Goal: Task Accomplishment & Management: Manage account settings

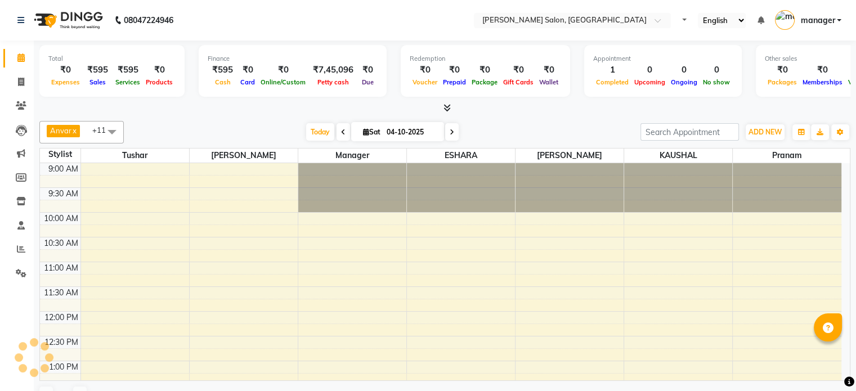
select select "en"
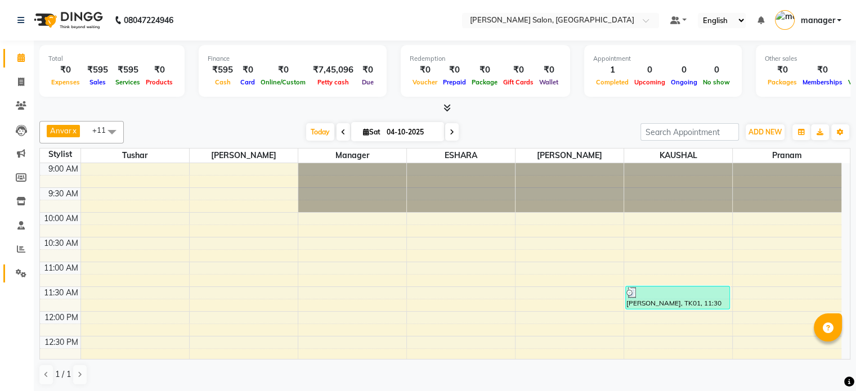
click at [20, 266] on link "Settings" at bounding box center [16, 274] width 27 height 19
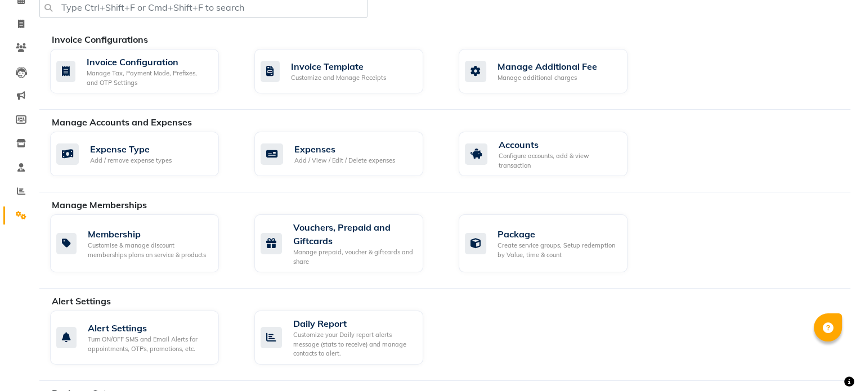
scroll to position [17, 0]
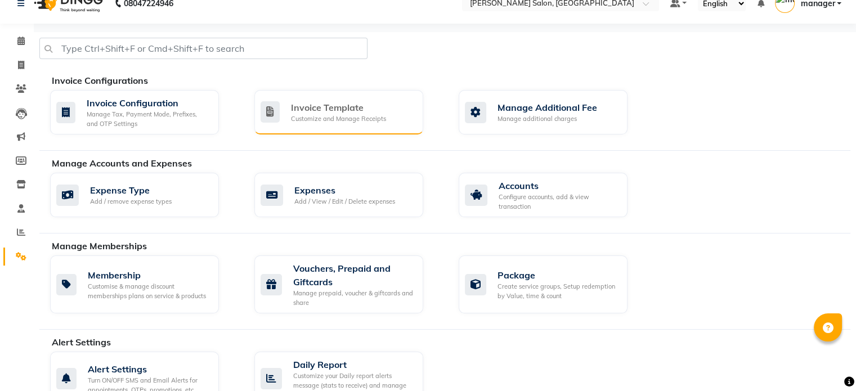
click at [355, 110] on div "Invoice Template" at bounding box center [338, 108] width 95 height 14
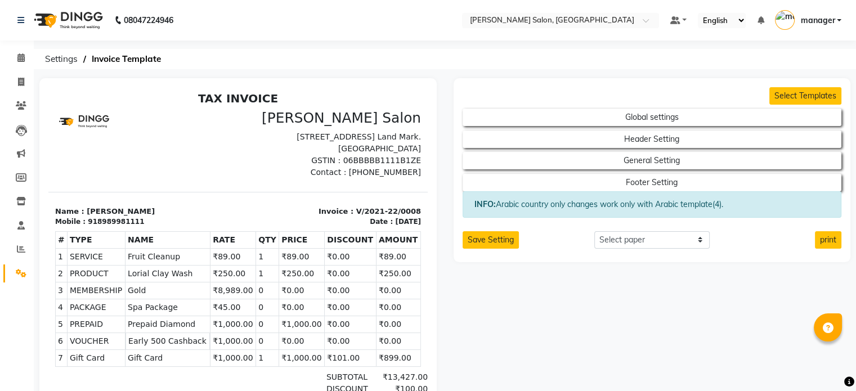
click at [370, 167] on p "GSTIN : 06BBBBB1111B1ZE" at bounding box center [333, 161] width 176 height 12
click at [649, 138] on button "Header Setting" at bounding box center [651, 139] width 341 height 16
select select "end"
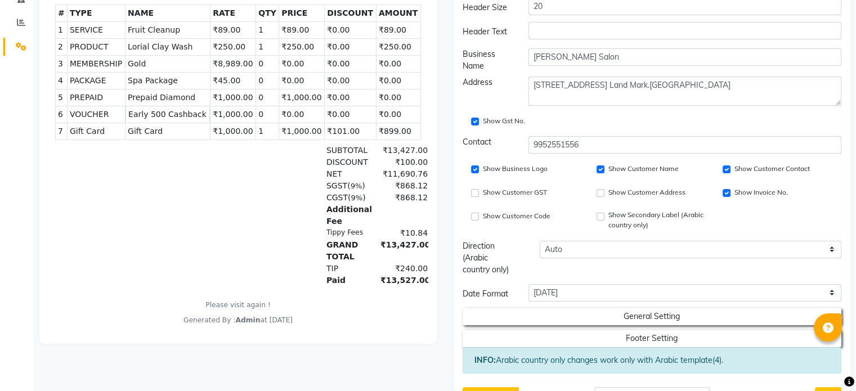
scroll to position [226, 0]
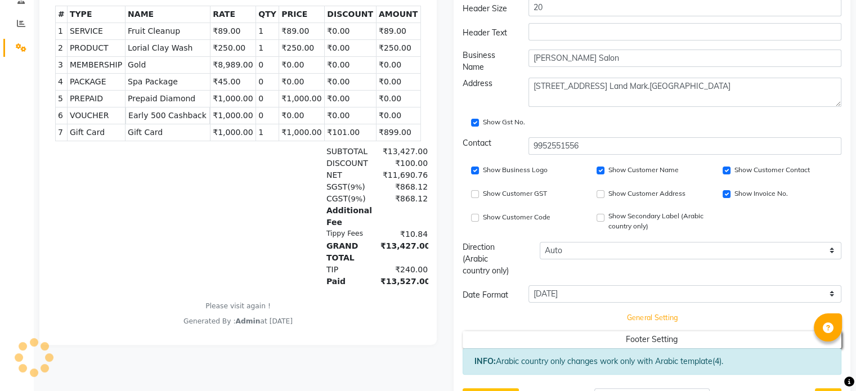
click at [704, 310] on button "General Setting" at bounding box center [651, 318] width 341 height 16
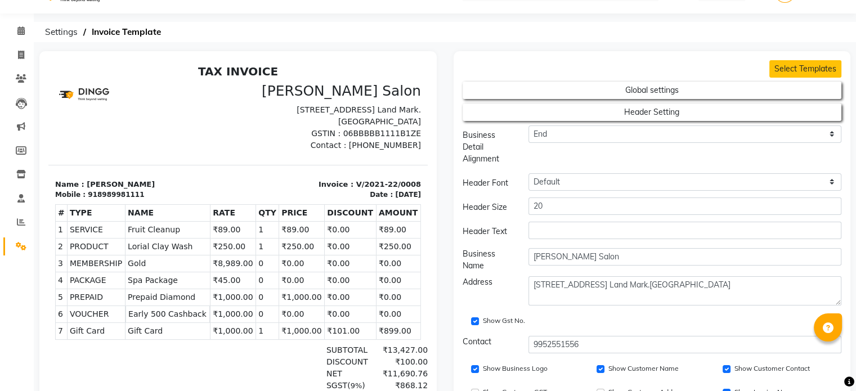
scroll to position [0, 0]
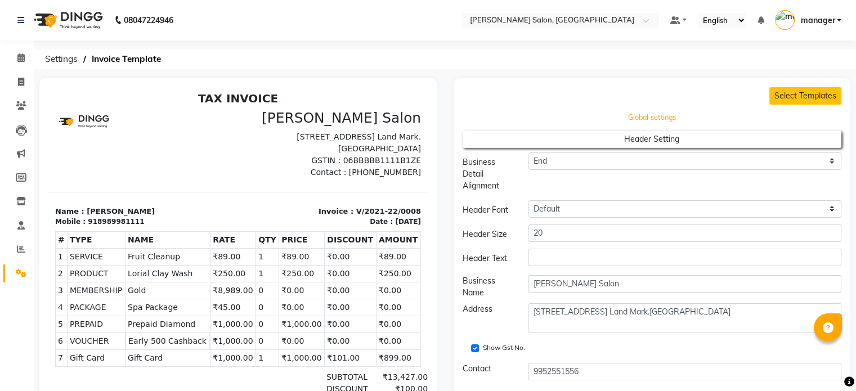
click at [695, 118] on button "Global settings" at bounding box center [651, 118] width 341 height 16
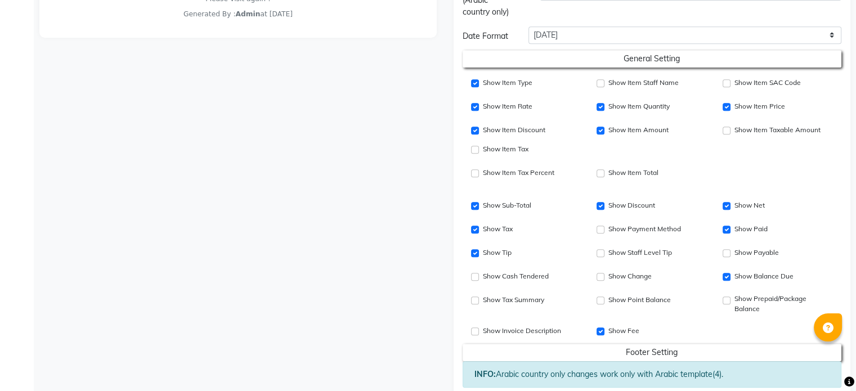
scroll to position [589, 0]
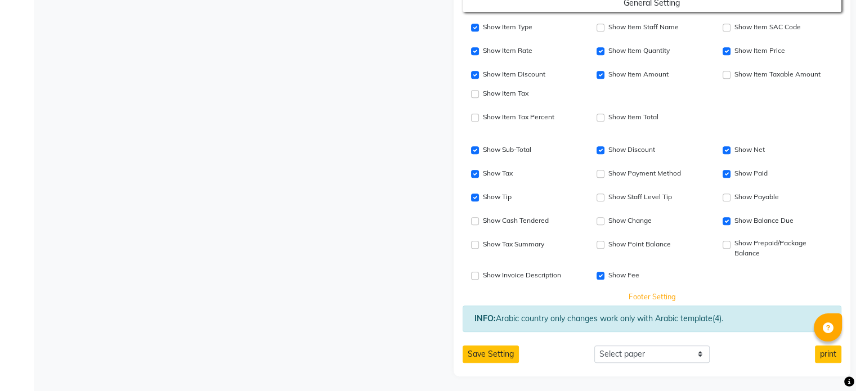
click at [673, 295] on button "Footer Setting" at bounding box center [651, 297] width 341 height 16
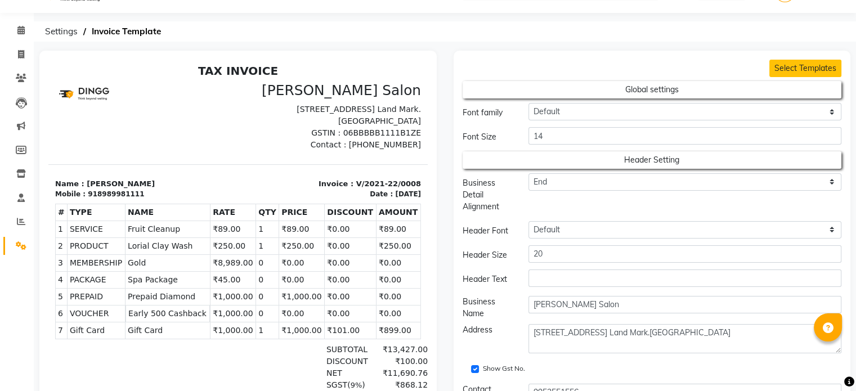
scroll to position [0, 0]
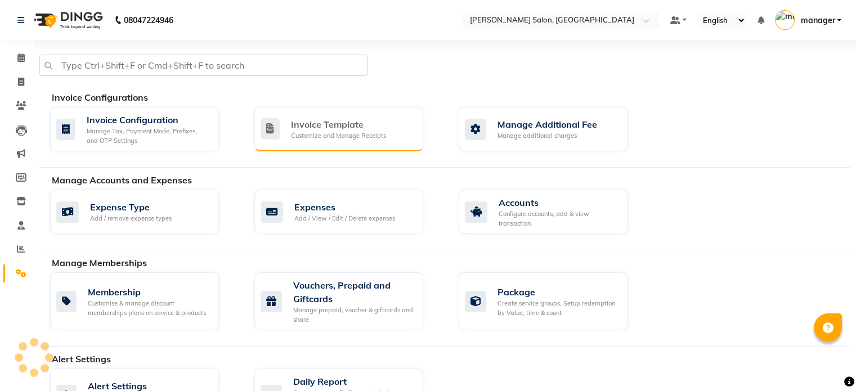
scroll to position [17, 0]
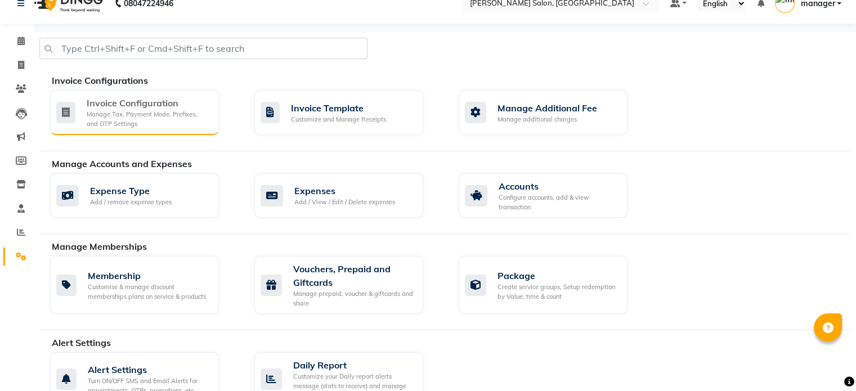
click at [153, 102] on div "Invoice Configuration" at bounding box center [148, 103] width 123 height 14
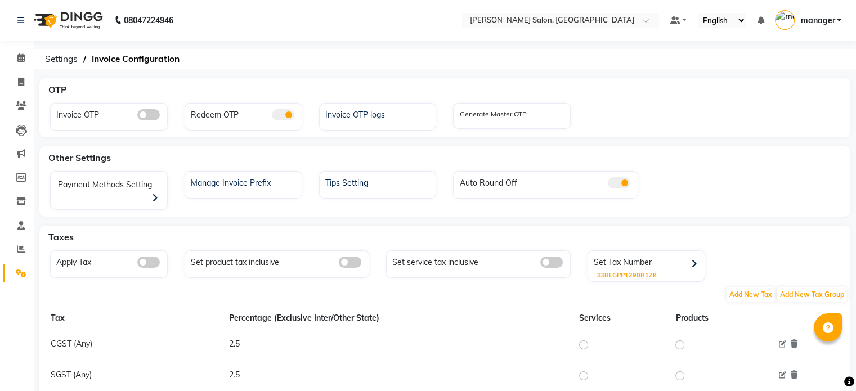
click at [669, 271] on div "33BLGPP1290R1ZK" at bounding box center [651, 276] width 108 height 10
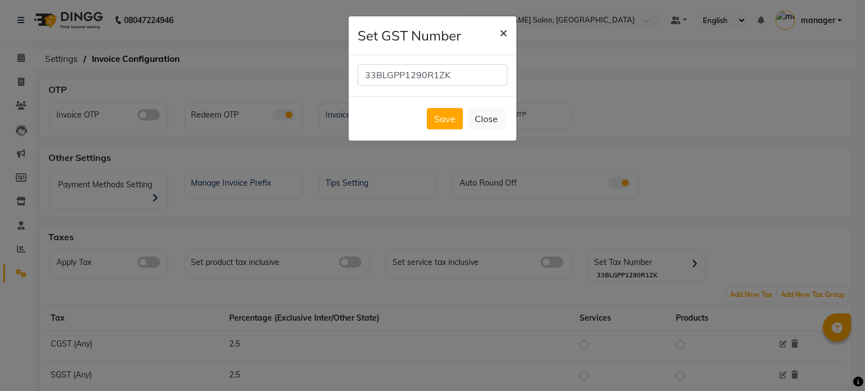
click at [501, 32] on span "×" at bounding box center [503, 32] width 8 height 17
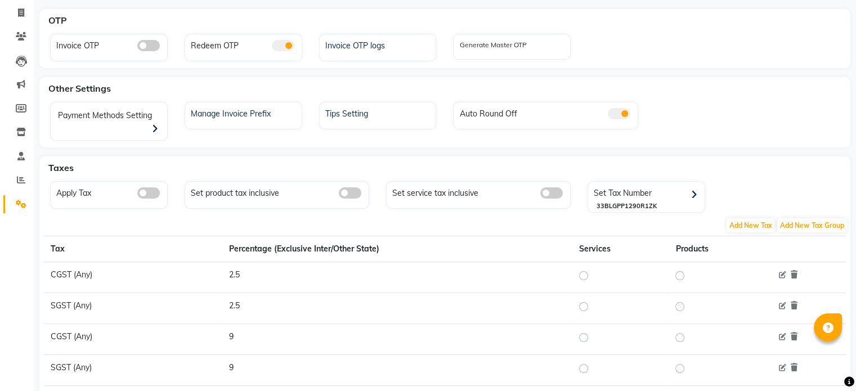
scroll to position [47, 0]
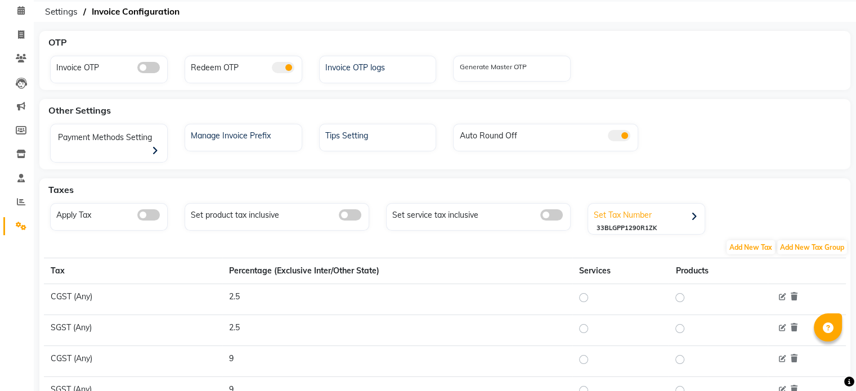
click at [647, 207] on div "Set Tax Number" at bounding box center [648, 215] width 114 height 17
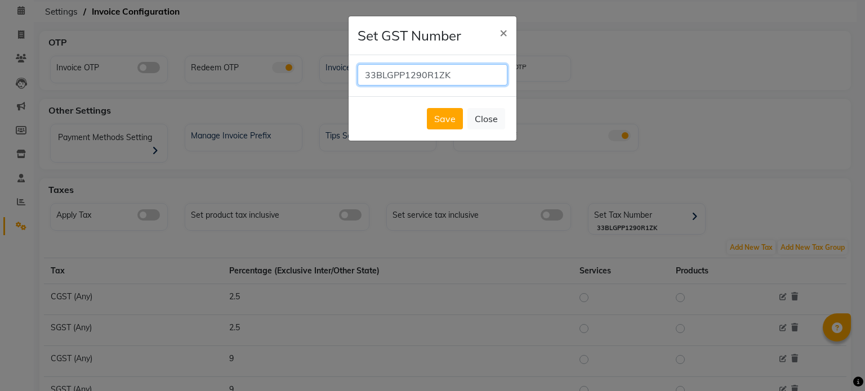
click at [450, 70] on input "33BLGPP1290R1ZK" at bounding box center [432, 74] width 150 height 21
type input "3"
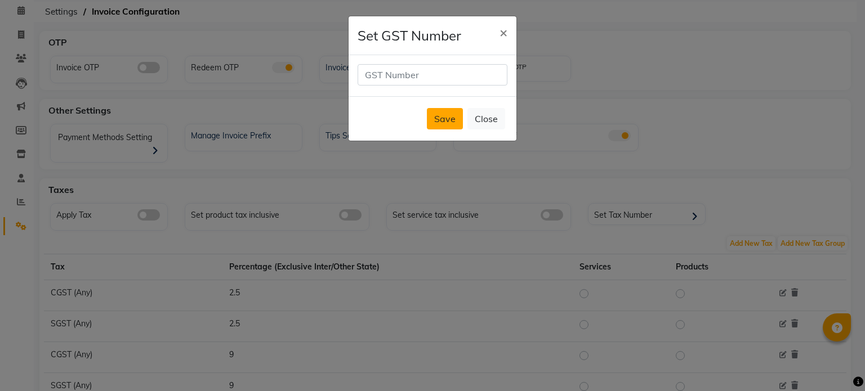
click at [454, 121] on button "Save" at bounding box center [445, 118] width 36 height 21
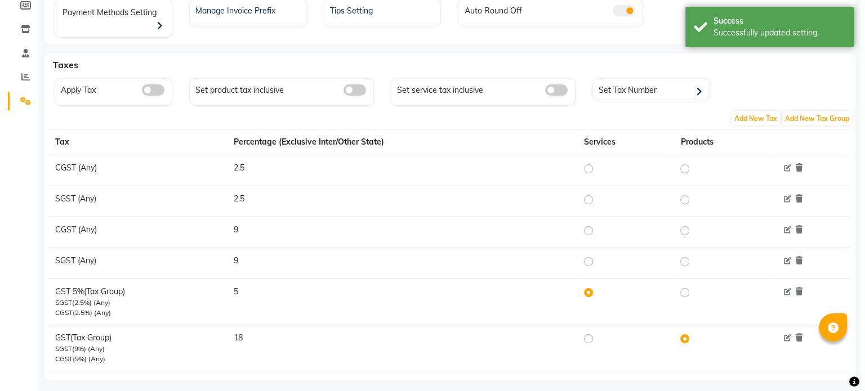
scroll to position [0, 0]
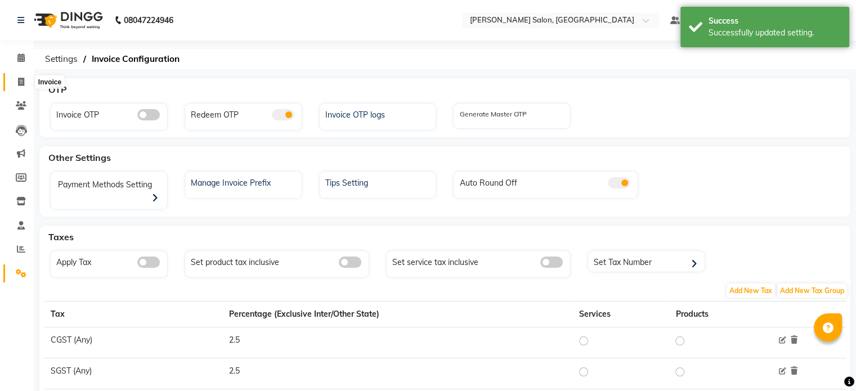
click at [21, 78] on icon at bounding box center [21, 82] width 6 height 8
select select "service"
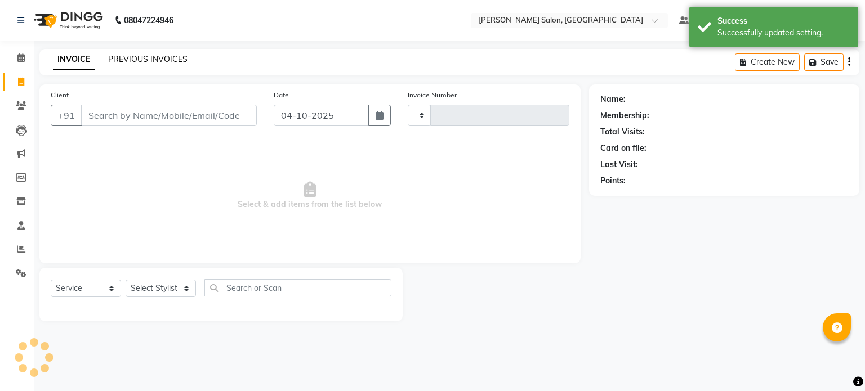
type input "0401"
select select "7119"
click at [146, 59] on link "PREVIOUS INVOICES" at bounding box center [147, 59] width 79 height 10
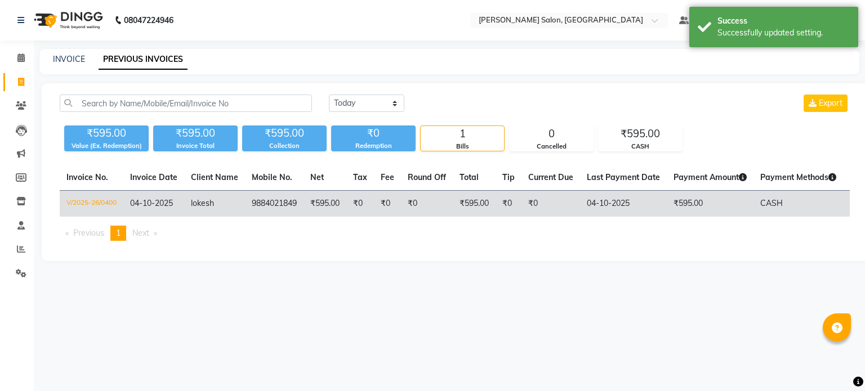
click at [231, 207] on td "lokesh" at bounding box center [214, 204] width 61 height 26
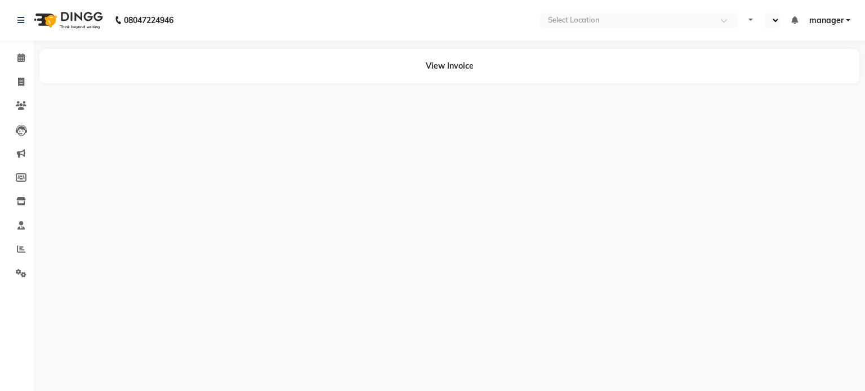
select select "en"
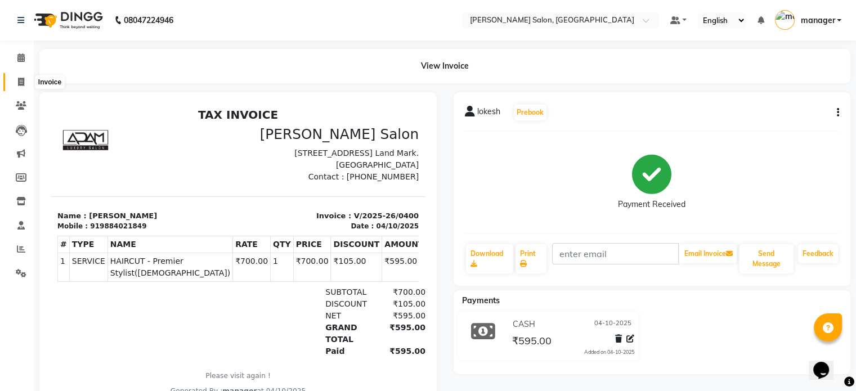
click at [23, 82] on icon at bounding box center [21, 82] width 6 height 8
select select "service"
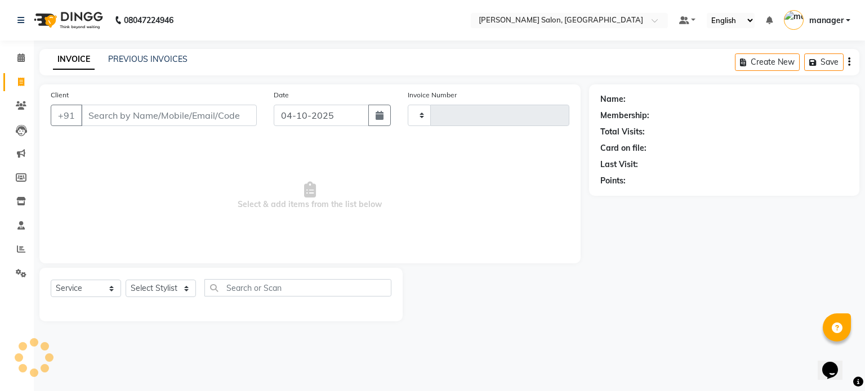
type input "0401"
select select "7119"
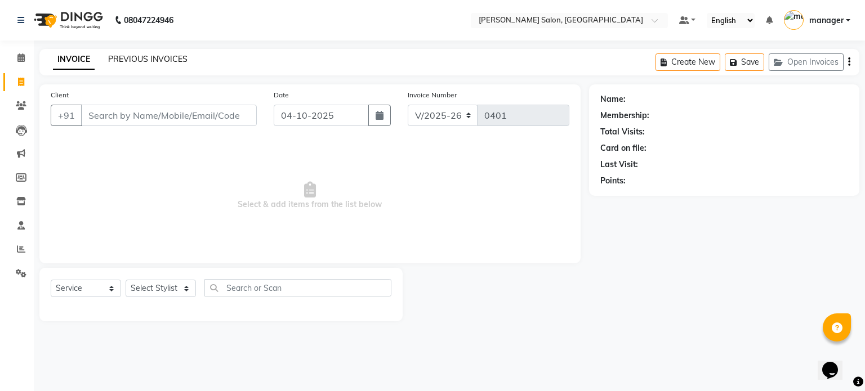
click at [166, 55] on link "PREVIOUS INVOICES" at bounding box center [147, 59] width 79 height 10
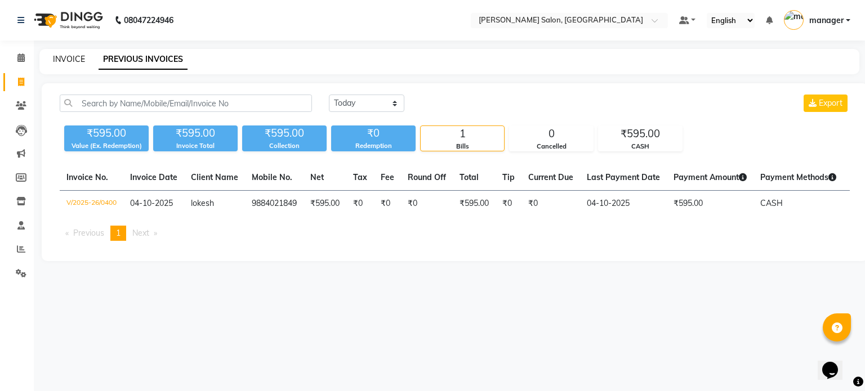
click at [79, 58] on link "INVOICE" at bounding box center [69, 59] width 32 height 10
select select "service"
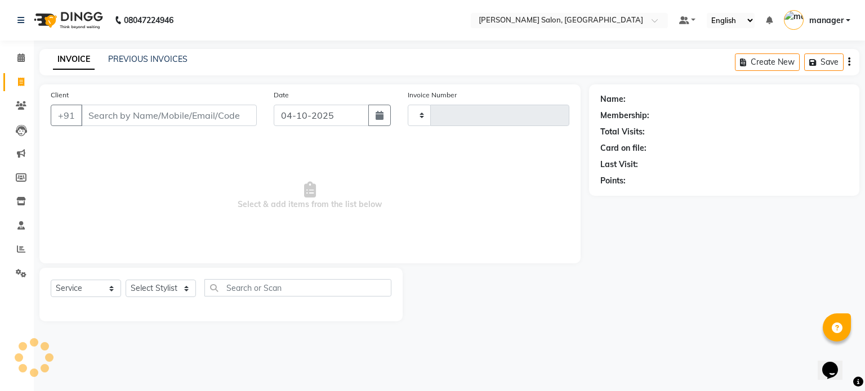
type input "0401"
select select "7119"
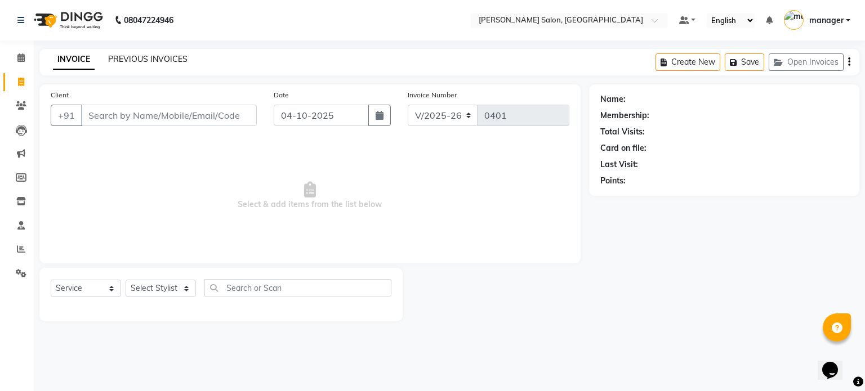
click at [155, 62] on link "PREVIOUS INVOICES" at bounding box center [147, 59] width 79 height 10
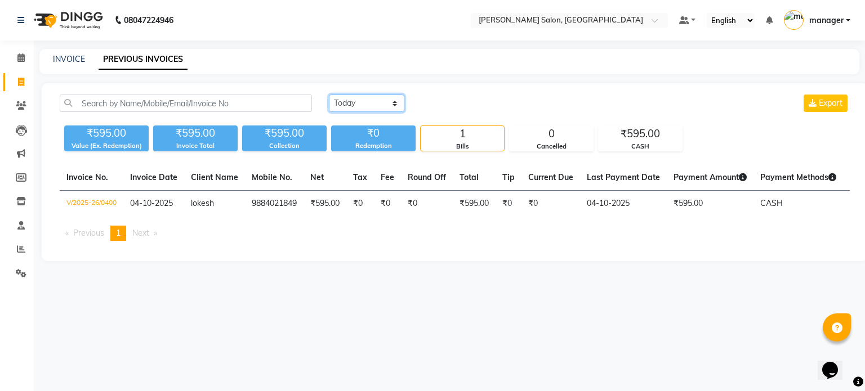
click at [355, 100] on select "Today Yesterday Custom Range" at bounding box center [366, 103] width 75 height 17
select select "range"
click at [329, 95] on select "Today Yesterday Custom Range" at bounding box center [366, 103] width 75 height 17
click at [457, 106] on input "04-10-2025" at bounding box center [458, 104] width 79 height 16
select select "10"
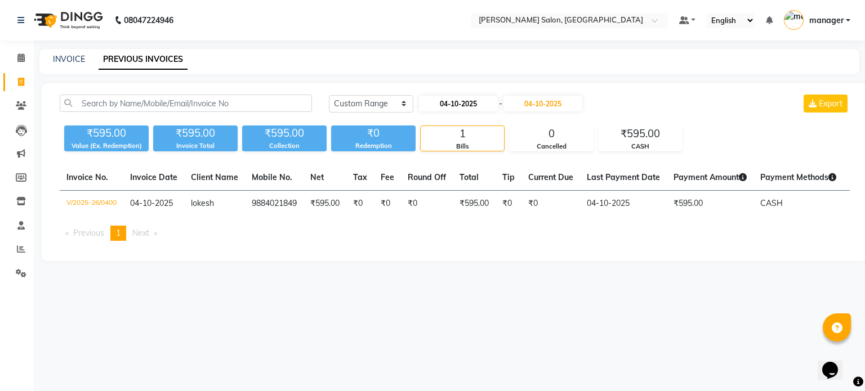
select select "2025"
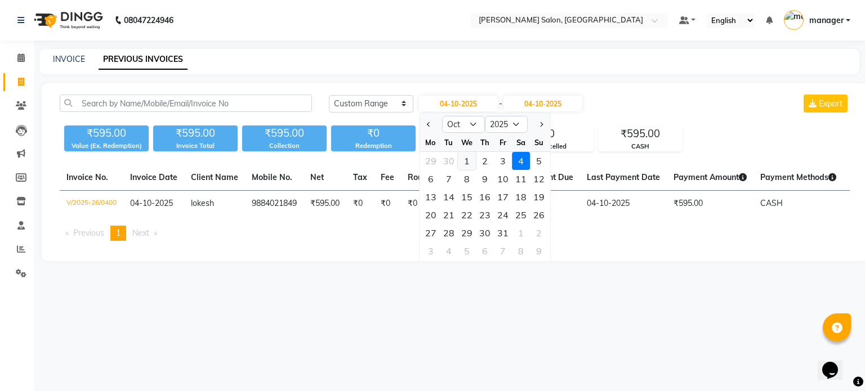
click at [468, 159] on div "1" at bounding box center [467, 161] width 18 height 18
type input "01-10-2025"
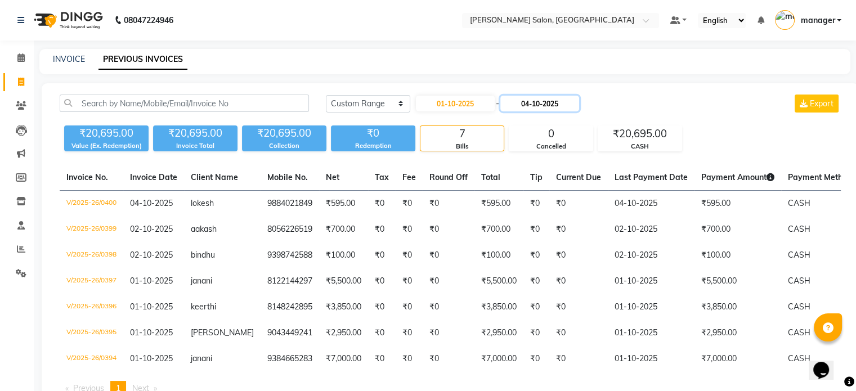
click at [536, 106] on input "04-10-2025" at bounding box center [539, 104] width 79 height 16
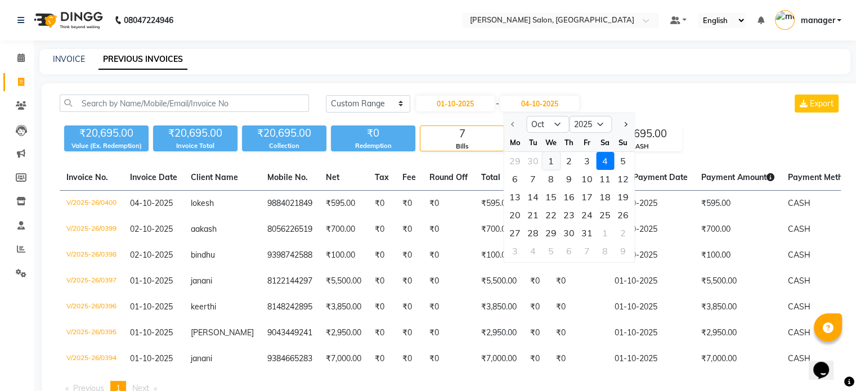
click at [553, 156] on div "1" at bounding box center [551, 161] width 18 height 18
type input "01-10-2025"
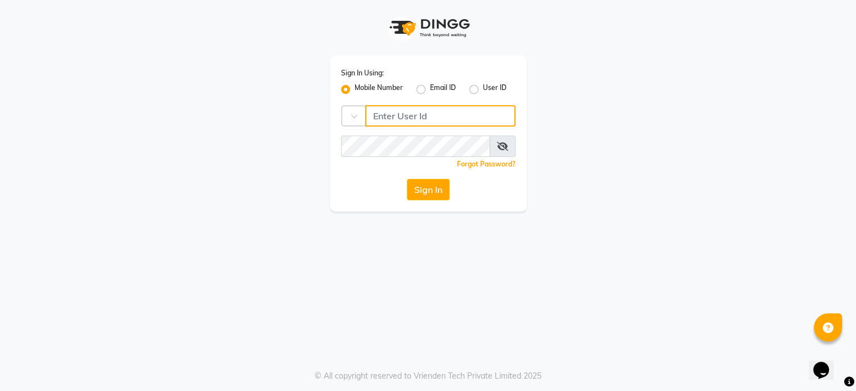
type input "9952551556"
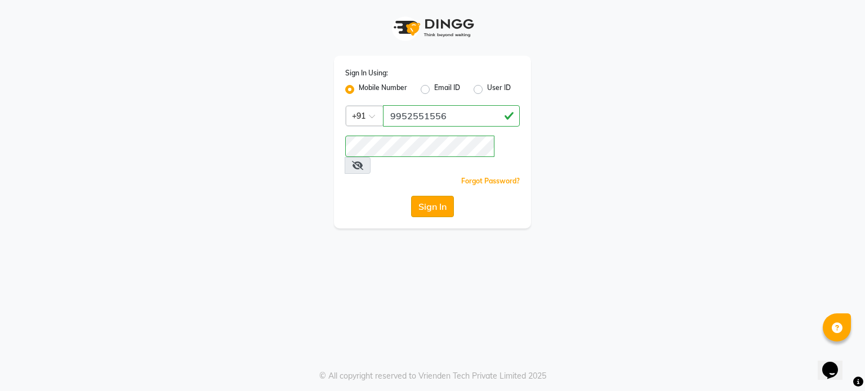
click at [427, 196] on button "Sign In" at bounding box center [432, 206] width 43 height 21
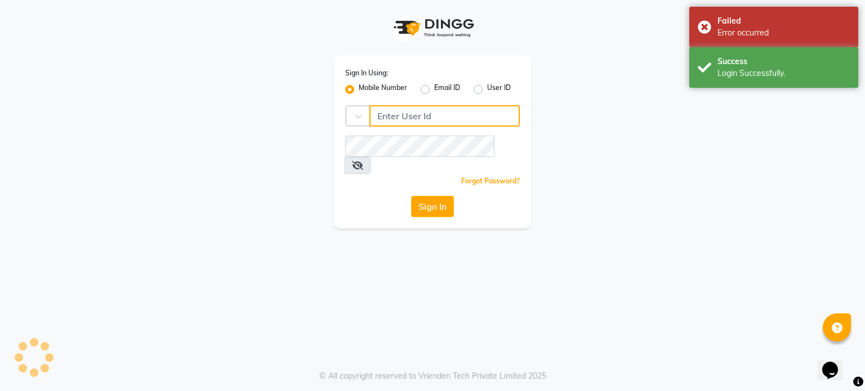
type input "9952551556"
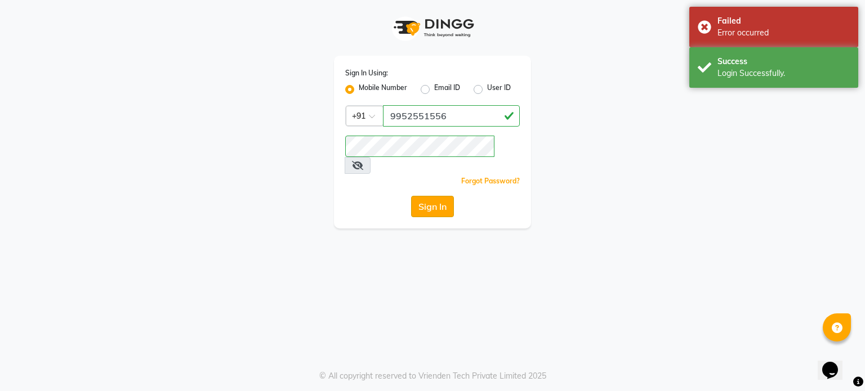
click at [421, 196] on button "Sign In" at bounding box center [432, 206] width 43 height 21
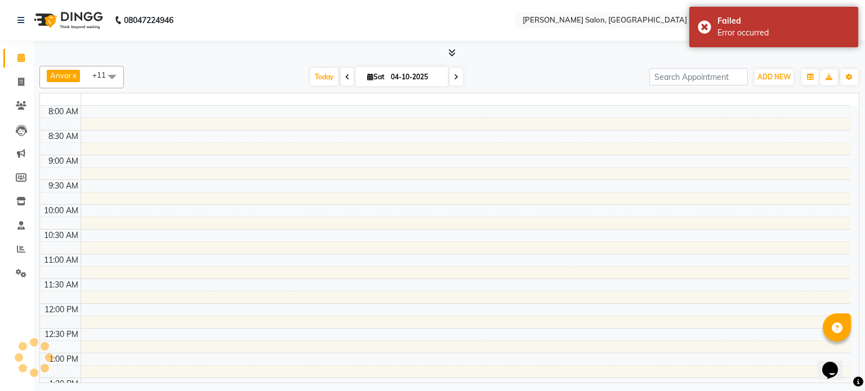
select select "en"
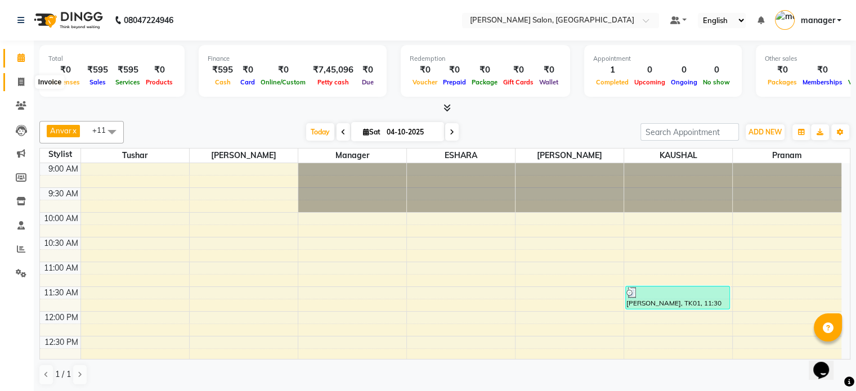
click at [23, 81] on icon at bounding box center [21, 82] width 6 height 8
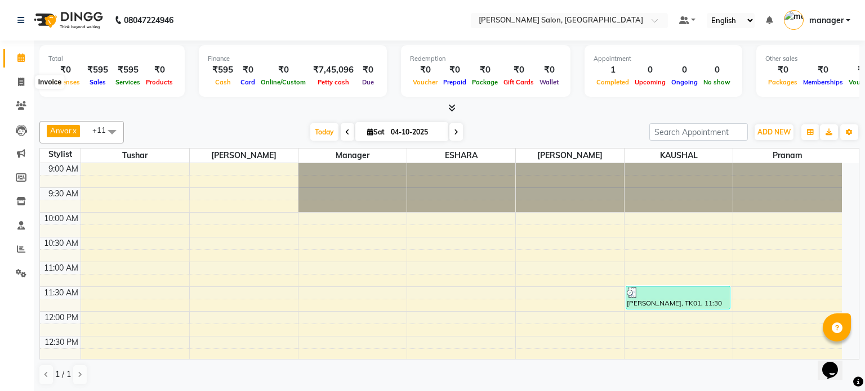
select select "service"
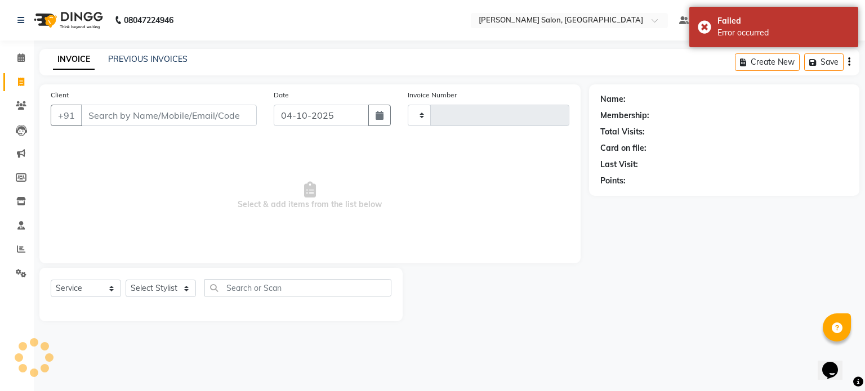
type input "0401"
select select "7119"
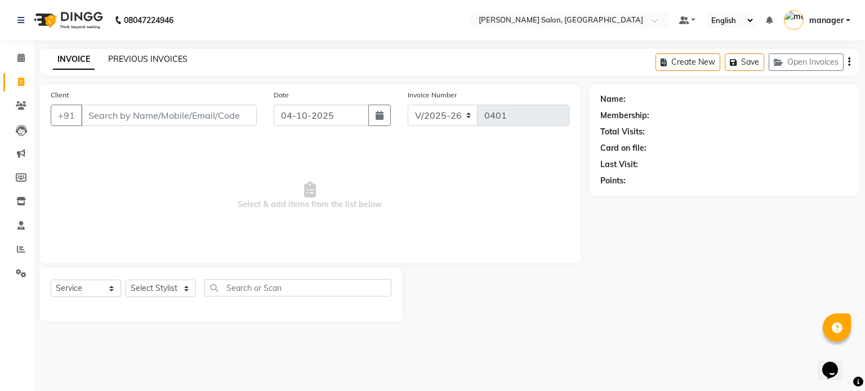
click at [164, 58] on link "PREVIOUS INVOICES" at bounding box center [147, 59] width 79 height 10
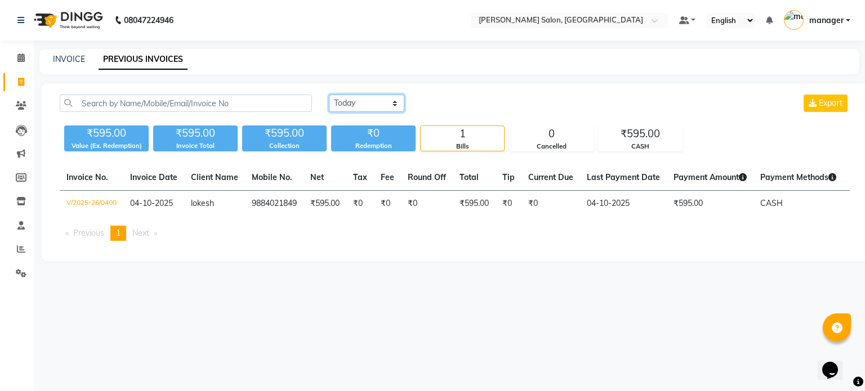
click at [369, 101] on select "Today Yesterday Custom Range" at bounding box center [366, 103] width 75 height 17
select select "range"
click at [329, 95] on select "Today Yesterday Custom Range" at bounding box center [366, 103] width 75 height 17
click at [476, 101] on input "04-10-2025" at bounding box center [458, 104] width 79 height 16
select select "10"
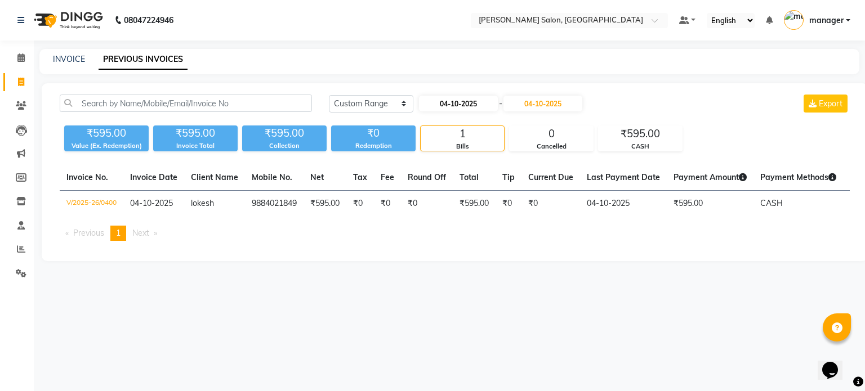
select select "2025"
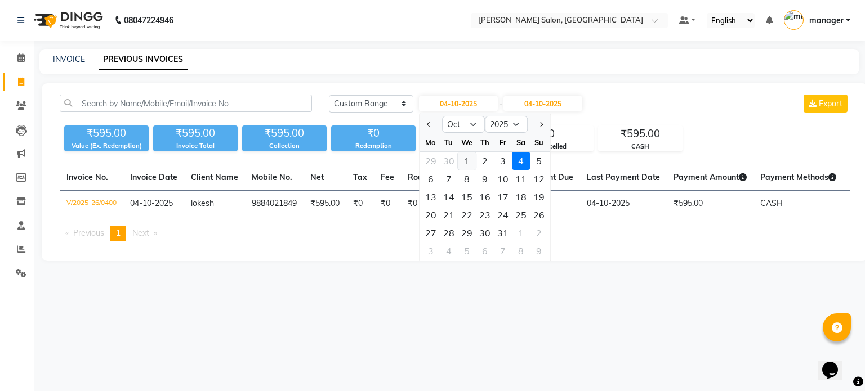
click at [473, 159] on div "1" at bounding box center [467, 161] width 18 height 18
type input "01-10-2025"
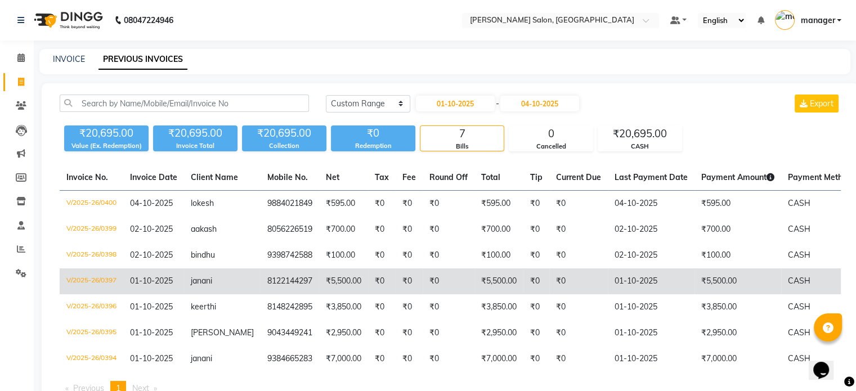
click at [207, 283] on span "janani" at bounding box center [201, 281] width 21 height 10
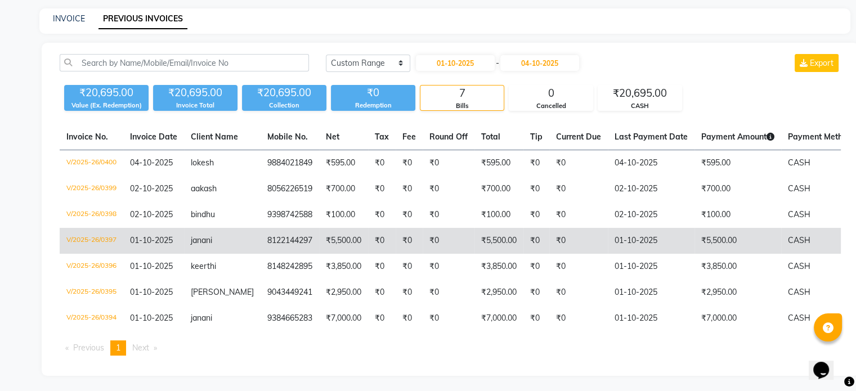
click at [242, 247] on td "janani" at bounding box center [222, 241] width 77 height 26
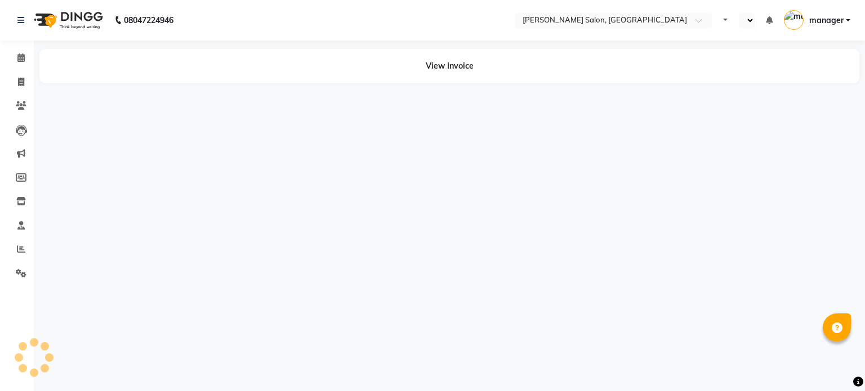
select select "en"
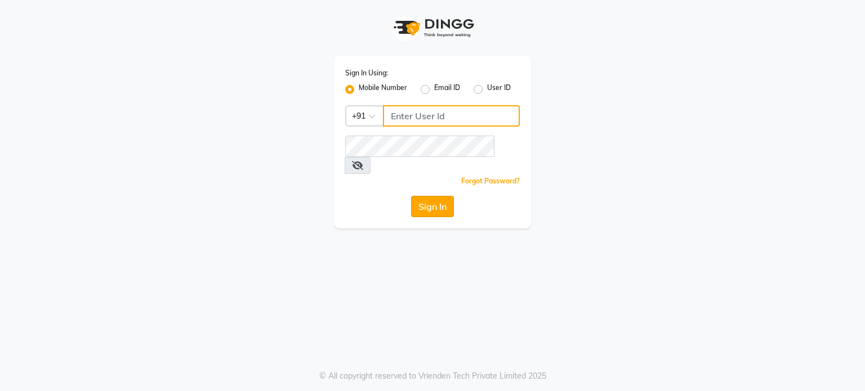
type input "9952551556"
click at [424, 196] on button "Sign In" at bounding box center [432, 206] width 43 height 21
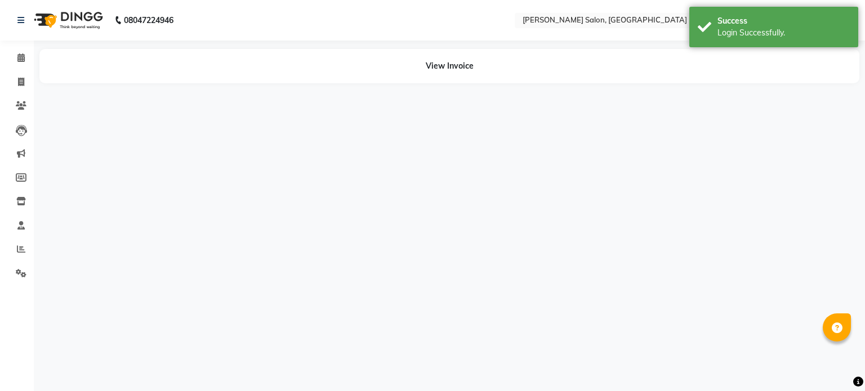
select select "en"
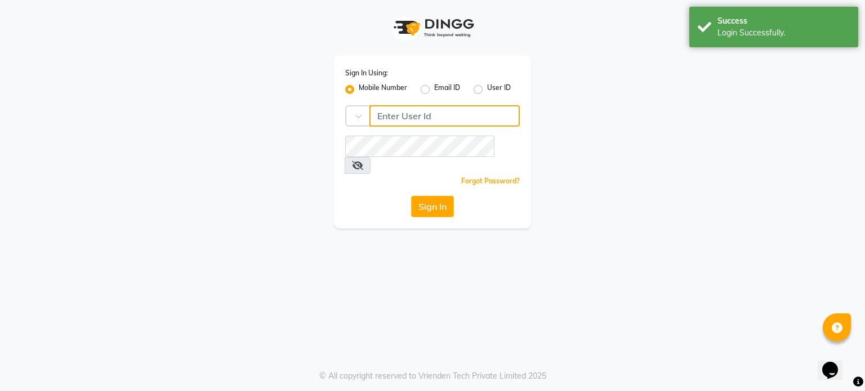
type input "9952551556"
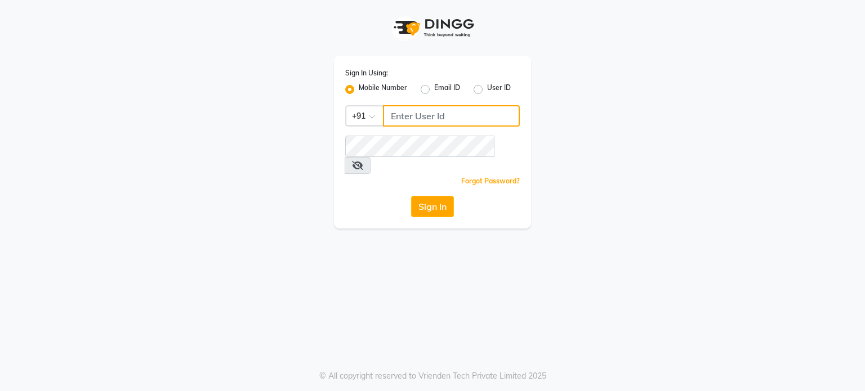
type input "9952551556"
click at [473, 90] on div "Mobile Number Email ID User ID" at bounding box center [432, 90] width 175 height 14
click at [484, 91] on div "User ID" at bounding box center [491, 90] width 37 height 14
click at [487, 88] on label "User ID" at bounding box center [499, 90] width 24 height 14
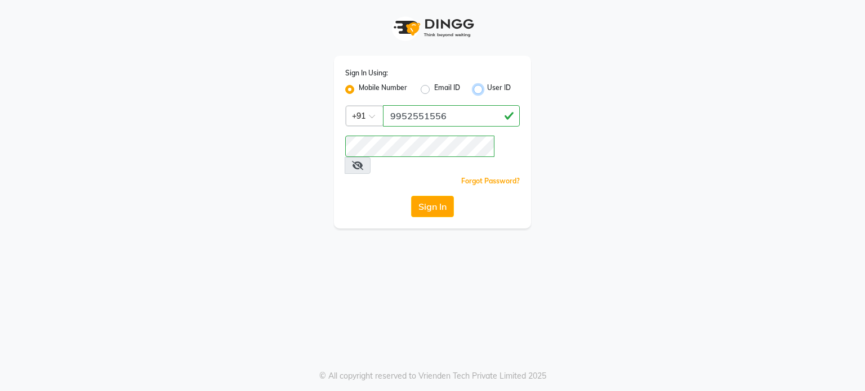
click at [487, 88] on input "User ID" at bounding box center [490, 86] width 7 height 7
radio input "true"
radio input "false"
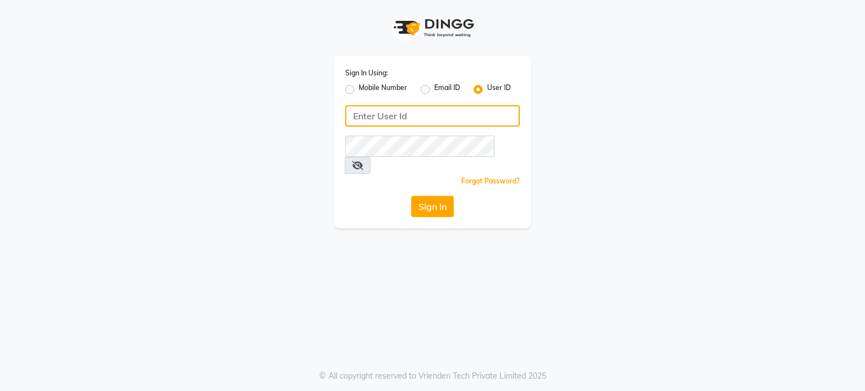
click at [431, 108] on input "Username" at bounding box center [432, 115] width 175 height 21
type input "adamho123"
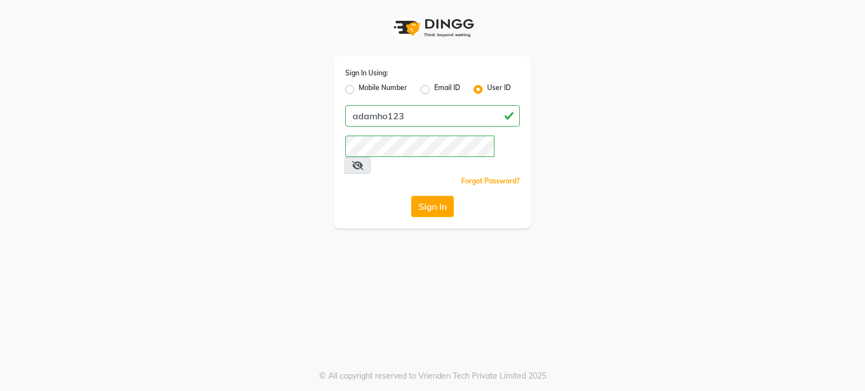
click at [372, 173] on div "Sign In Using: Mobile Number Email ID User ID adamho123 Remember me Forgot Pass…" at bounding box center [432, 142] width 197 height 173
click at [423, 196] on button "Sign In" at bounding box center [432, 206] width 43 height 21
